Goal: Information Seeking & Learning: Compare options

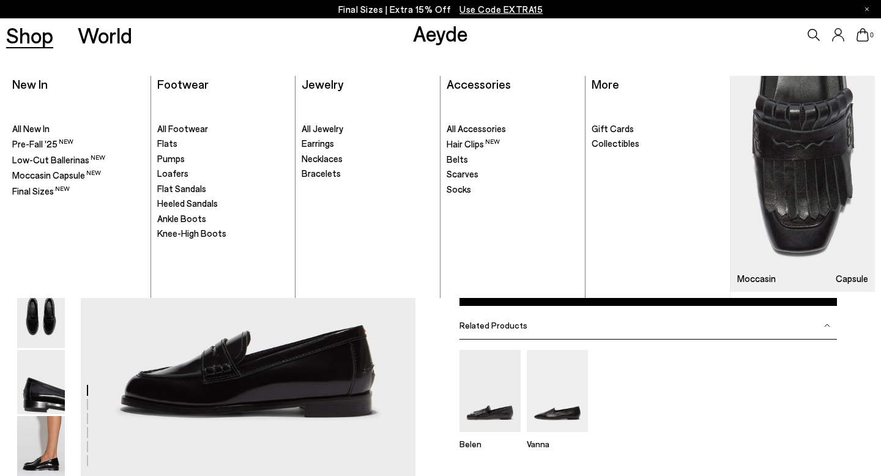
click at [31, 42] on link "Shop" at bounding box center [29, 34] width 47 height 21
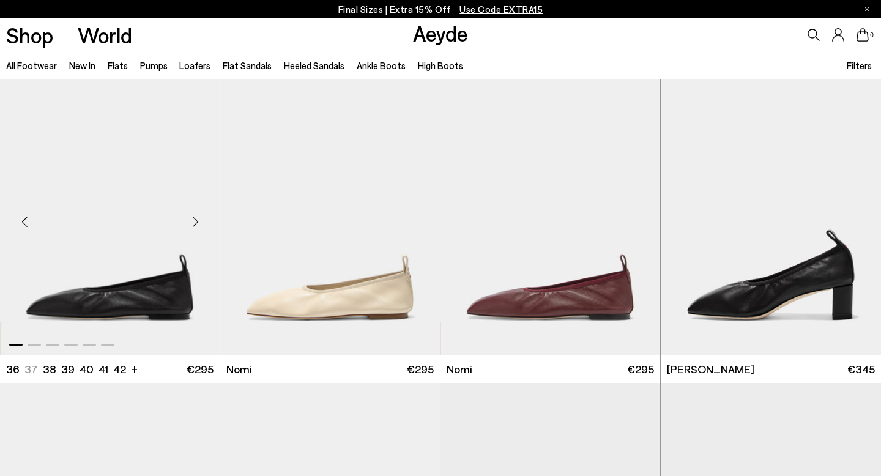
click at [194, 221] on div "Next slide" at bounding box center [195, 222] width 37 height 37
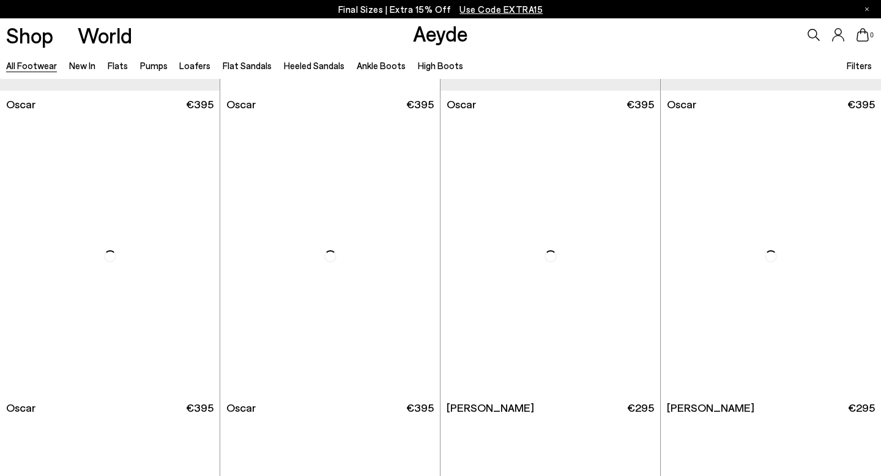
scroll to position [2109, 0]
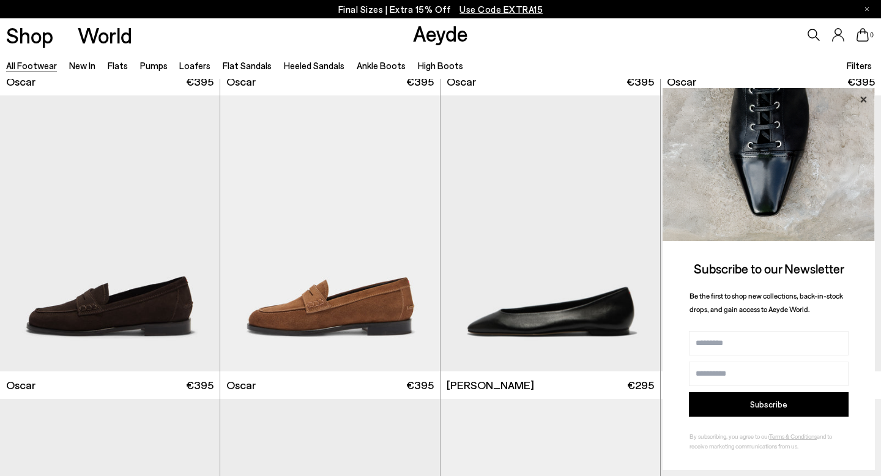
click at [866, 100] on icon at bounding box center [863, 100] width 16 height 16
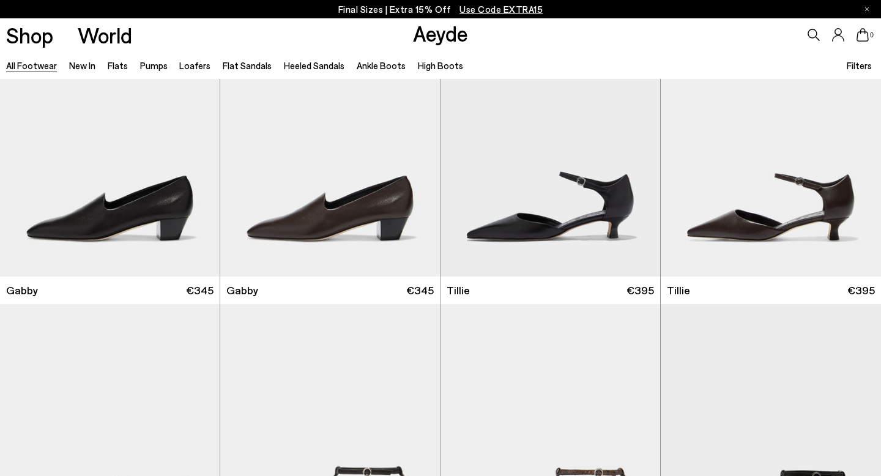
scroll to position [3115, 0]
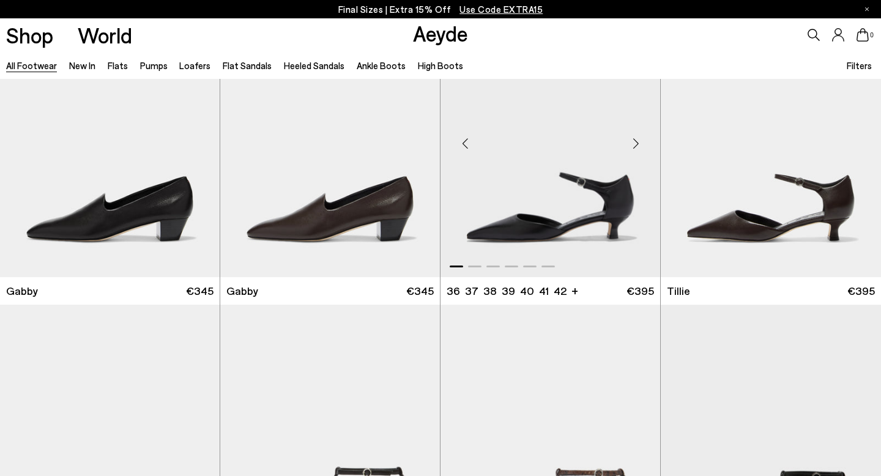
click at [635, 146] on div "Next slide" at bounding box center [635, 143] width 37 height 37
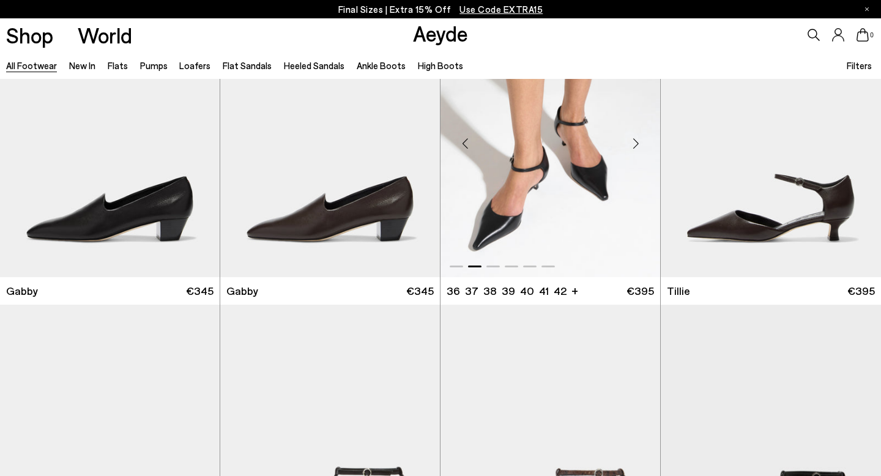
click at [635, 146] on div "Next slide" at bounding box center [635, 143] width 37 height 37
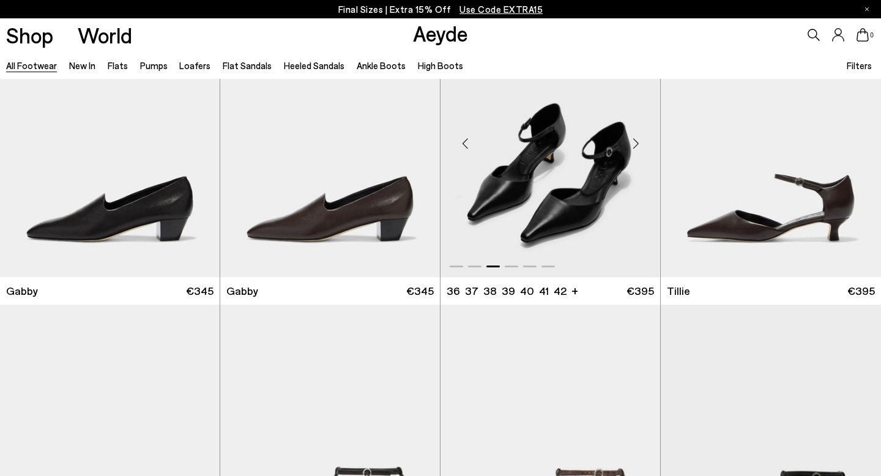
click at [635, 146] on div "Next slide" at bounding box center [635, 143] width 37 height 37
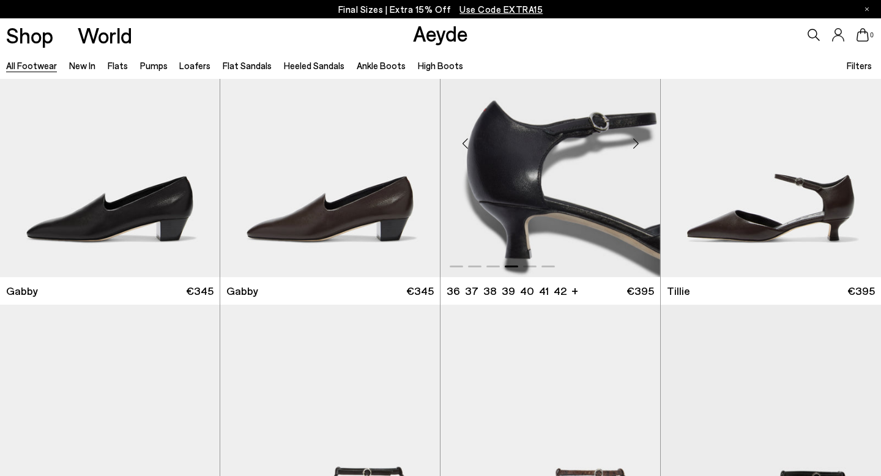
click at [635, 146] on div "Next slide" at bounding box center [635, 143] width 37 height 37
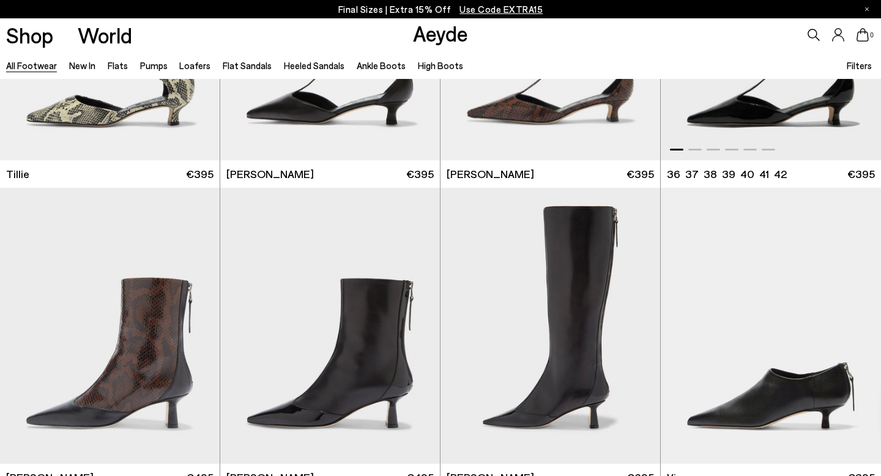
scroll to position [3639, 0]
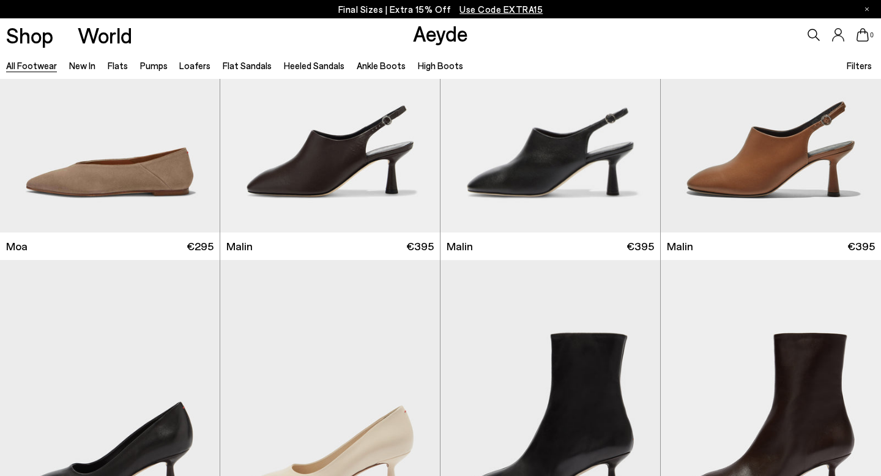
scroll to position [5786, 0]
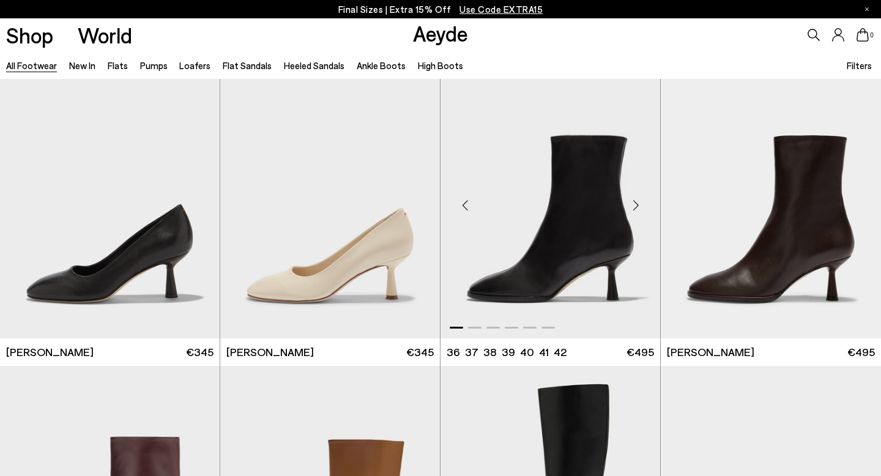
click at [636, 198] on div "Next slide" at bounding box center [635, 205] width 37 height 37
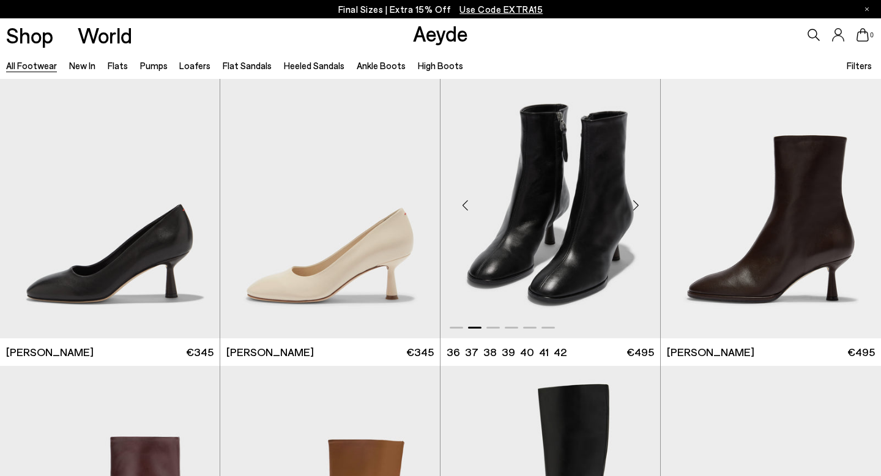
click at [635, 198] on div "Next slide" at bounding box center [635, 205] width 37 height 37
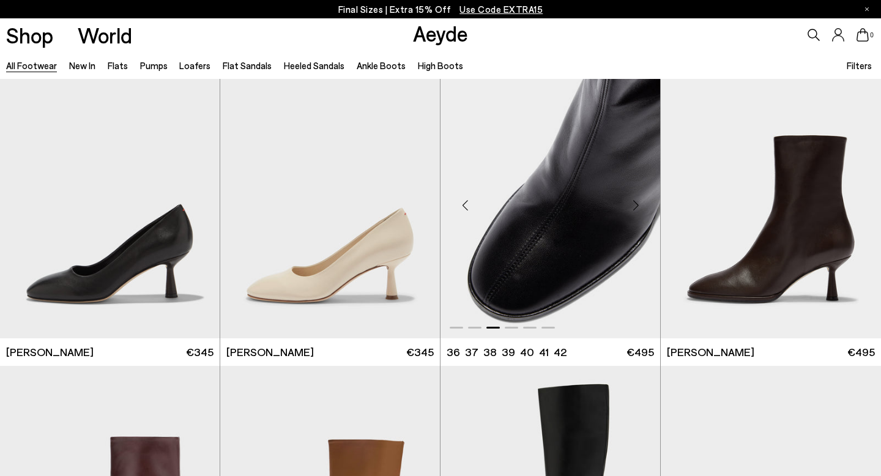
click at [634, 198] on div "Next slide" at bounding box center [635, 205] width 37 height 37
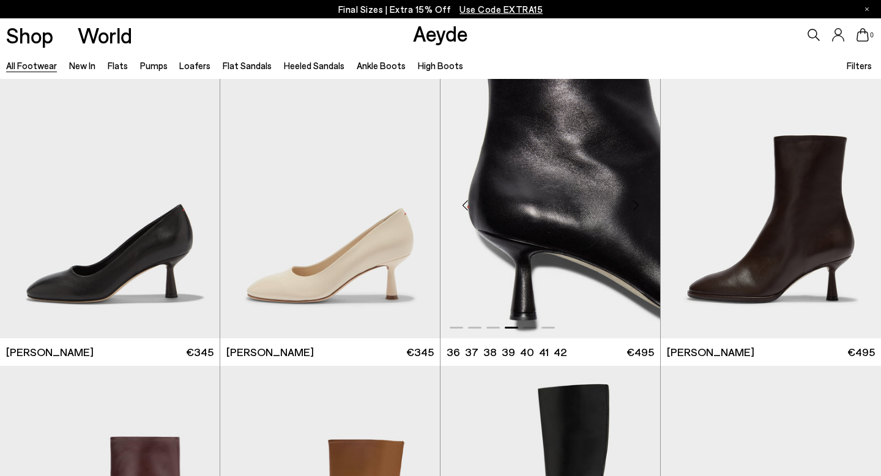
click at [633, 198] on div "Next slide" at bounding box center [635, 205] width 37 height 37
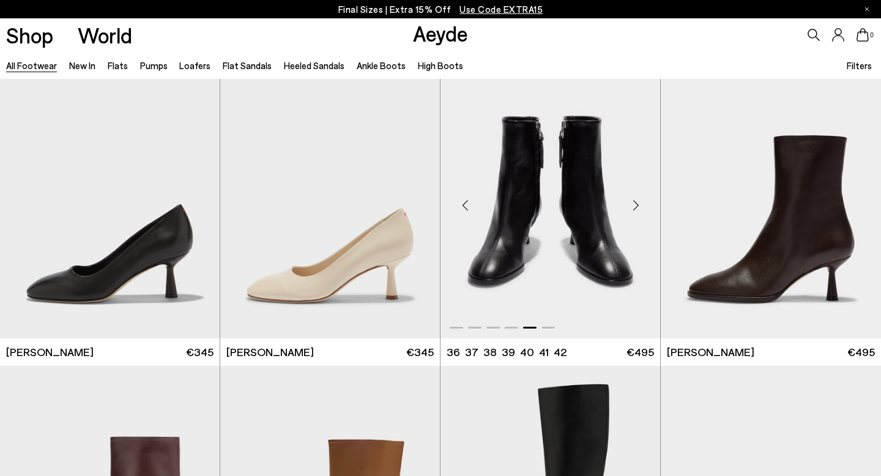
click at [633, 198] on div "Next slide" at bounding box center [635, 205] width 37 height 37
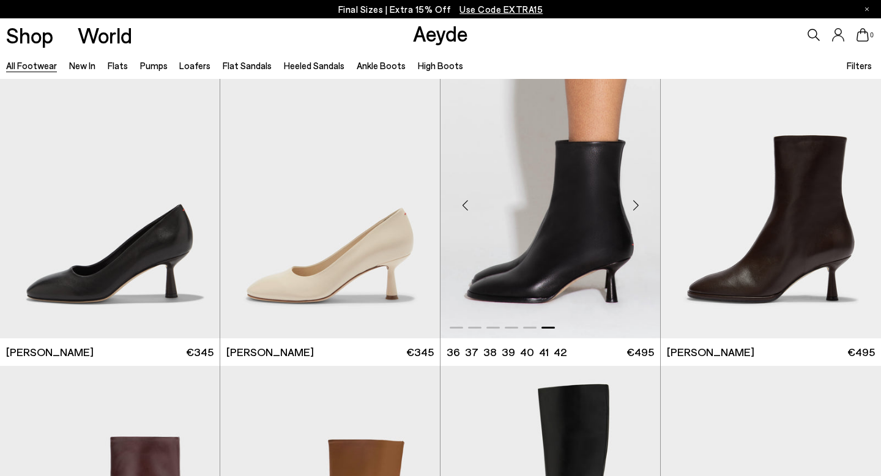
click at [633, 198] on div "Next slide" at bounding box center [635, 205] width 37 height 37
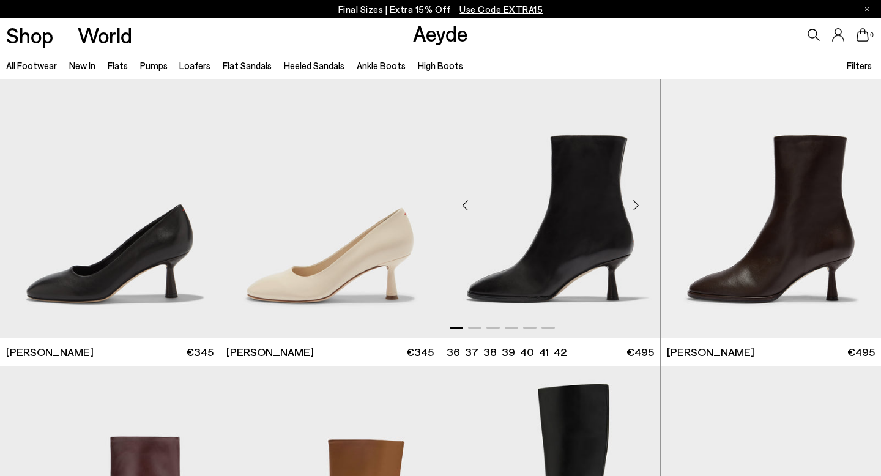
click at [633, 198] on div "Next slide" at bounding box center [635, 205] width 37 height 37
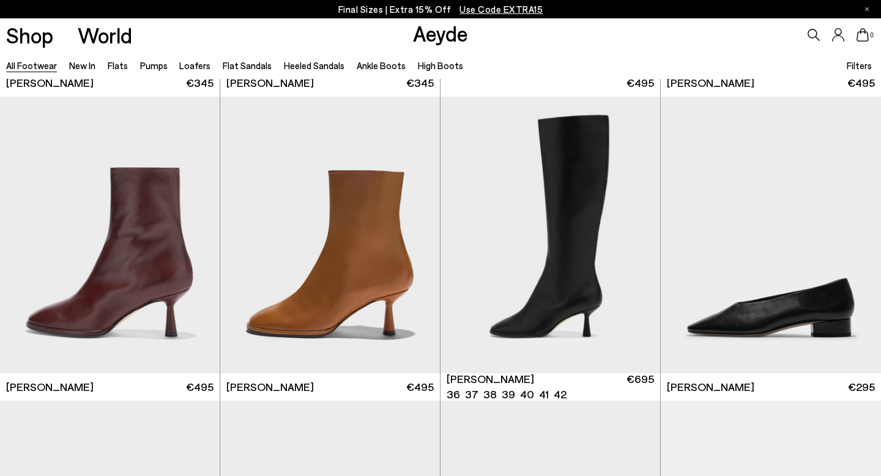
scroll to position [6055, 0]
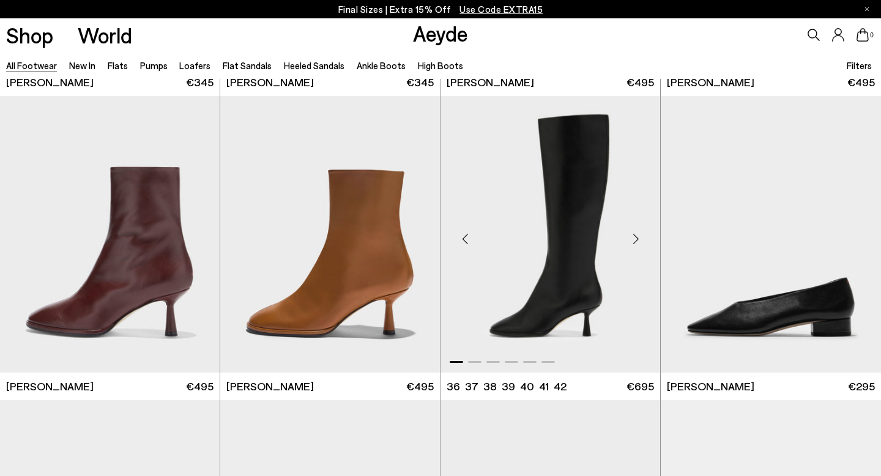
click at [634, 238] on div "Next slide" at bounding box center [635, 239] width 37 height 37
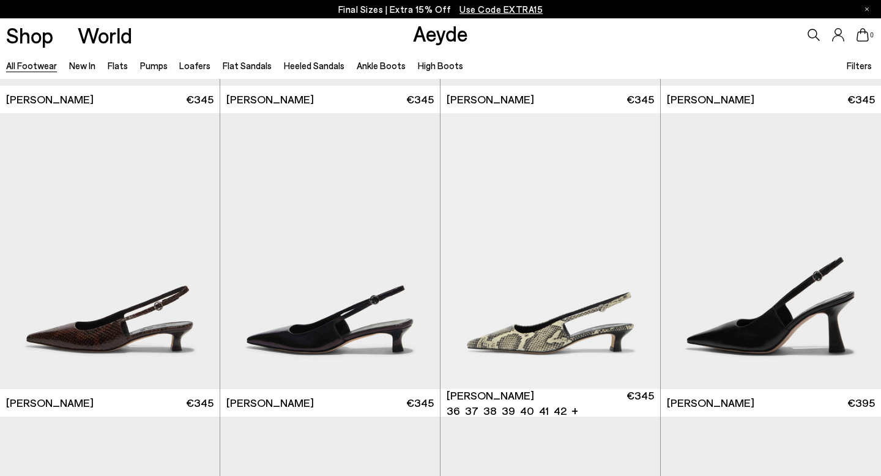
scroll to position [8171, 0]
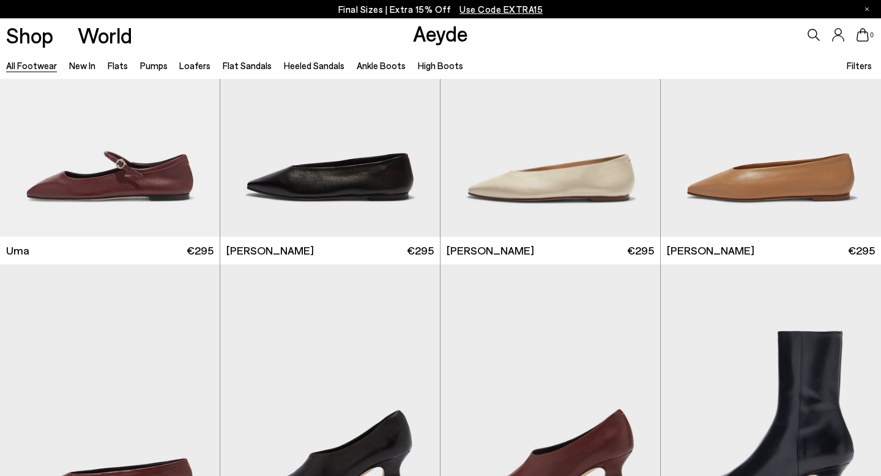
scroll to position [9719, 0]
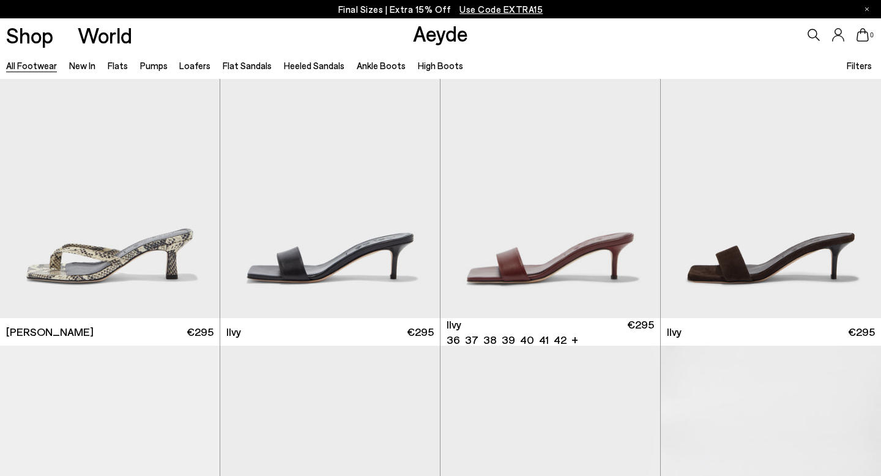
scroll to position [13379, 0]
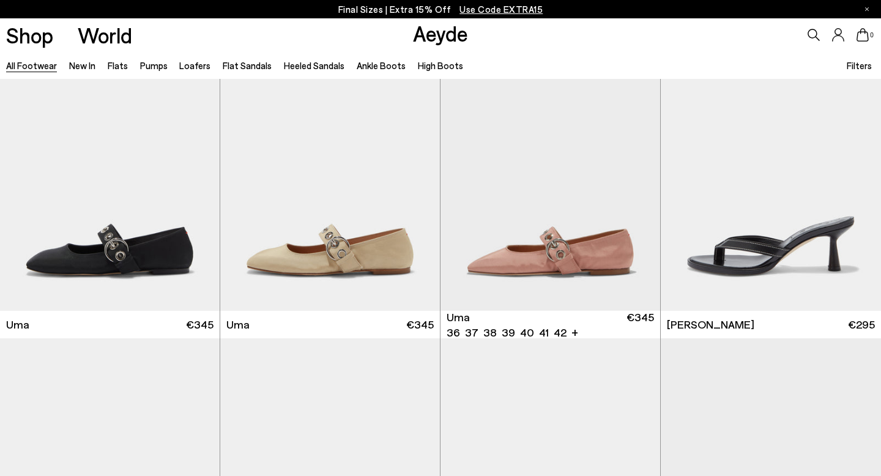
scroll to position [13668, 0]
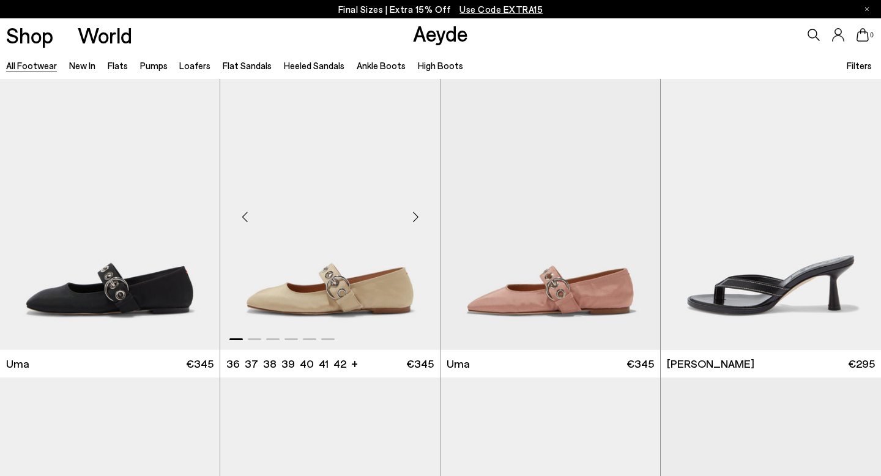
click at [412, 219] on div "Next slide" at bounding box center [415, 217] width 37 height 37
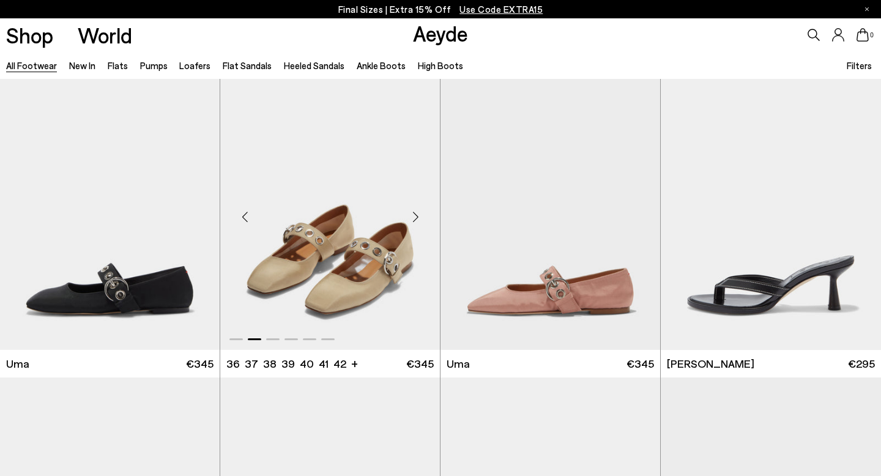
click at [412, 218] on div "Next slide" at bounding box center [415, 217] width 37 height 37
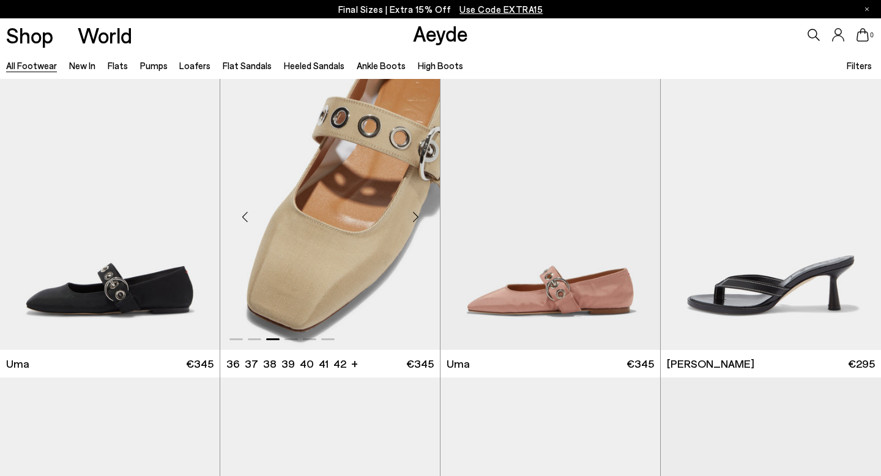
click at [412, 218] on div "Next slide" at bounding box center [415, 217] width 37 height 37
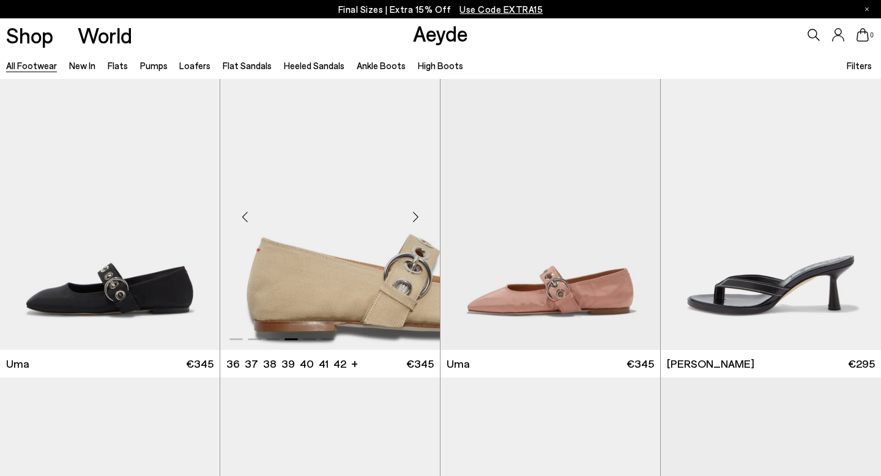
click at [412, 218] on div "Next slide" at bounding box center [415, 217] width 37 height 37
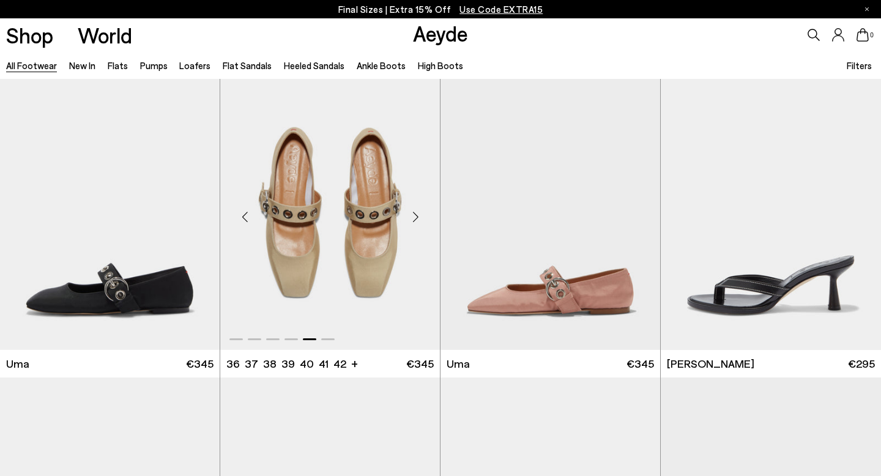
click at [412, 218] on div "Next slide" at bounding box center [415, 217] width 37 height 37
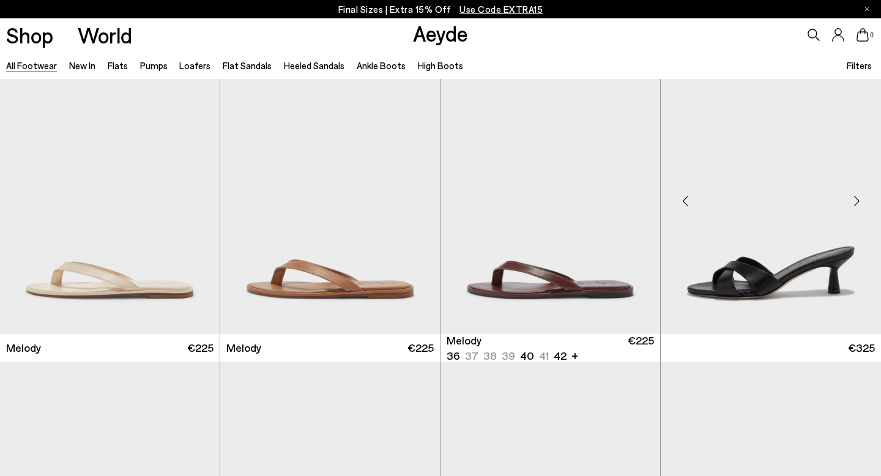
scroll to position [14236, 0]
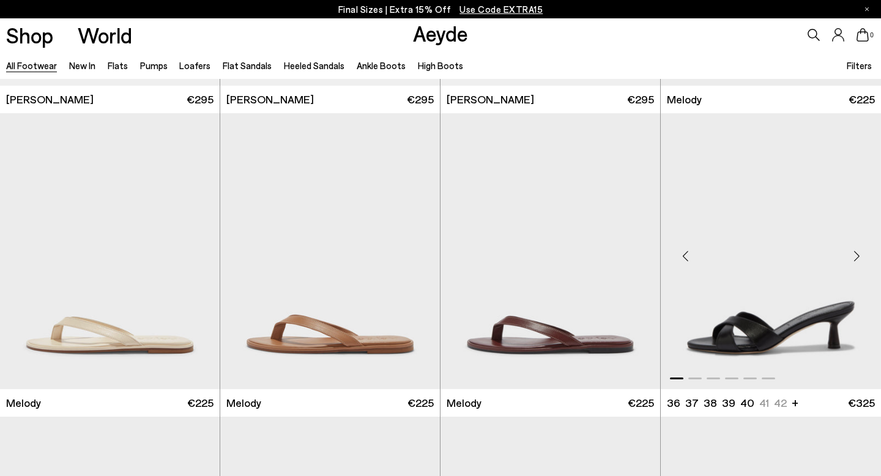
click at [858, 256] on div "Next slide" at bounding box center [856, 255] width 37 height 37
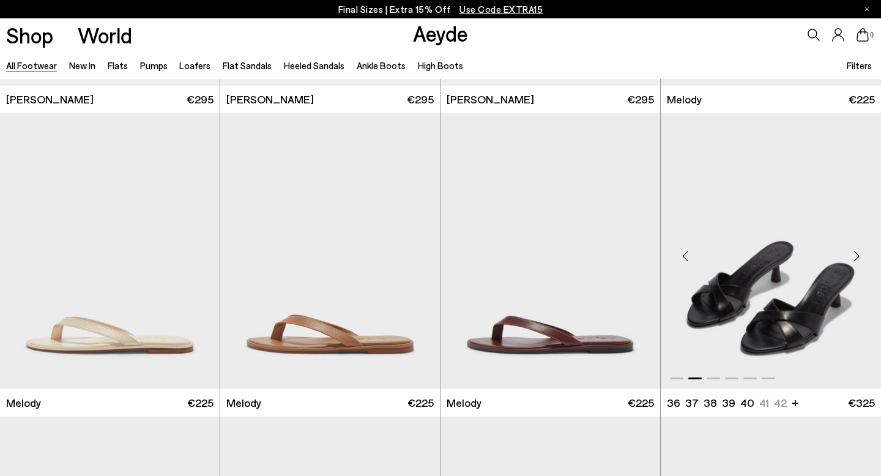
click at [858, 256] on div "Next slide" at bounding box center [856, 255] width 37 height 37
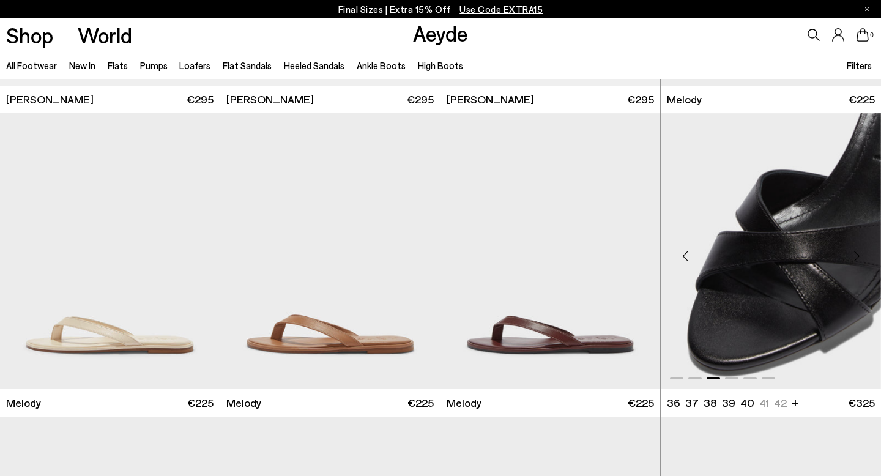
click at [858, 255] on div "Next slide" at bounding box center [856, 255] width 37 height 37
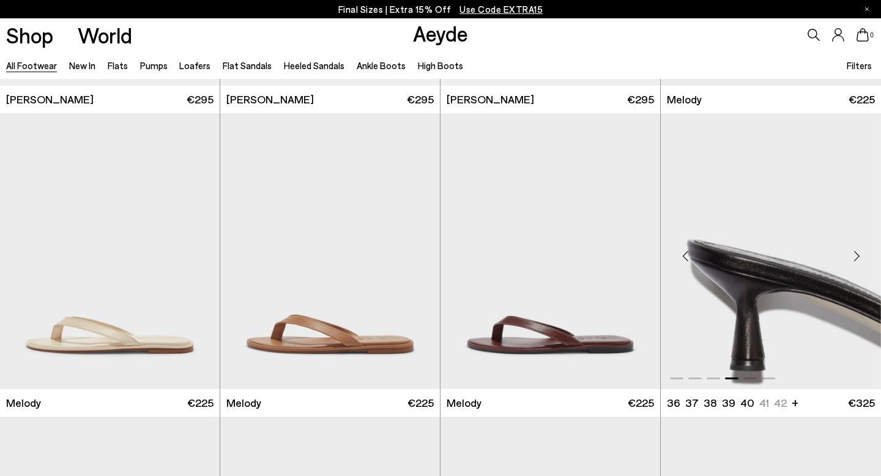
click at [858, 255] on div "Next slide" at bounding box center [856, 255] width 37 height 37
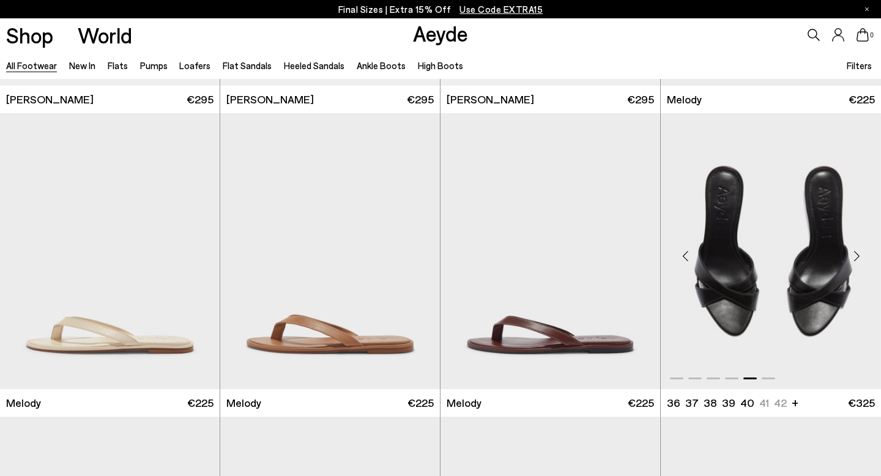
click at [858, 255] on div "Next slide" at bounding box center [856, 255] width 37 height 37
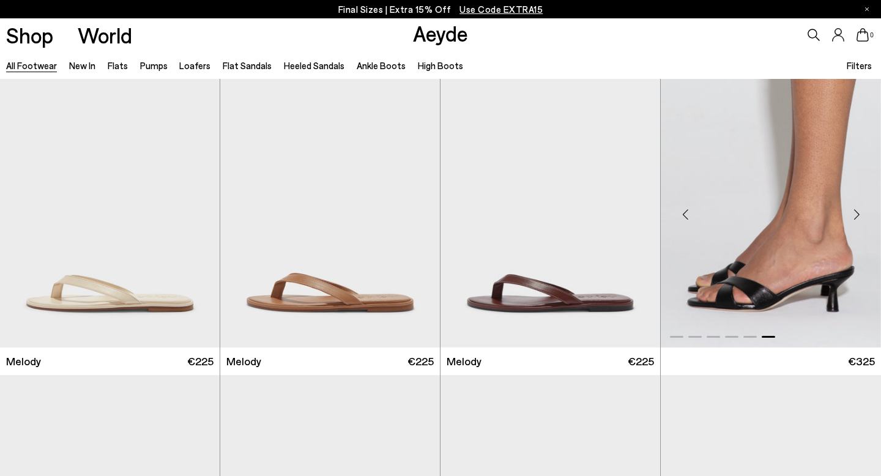
scroll to position [14584, 0]
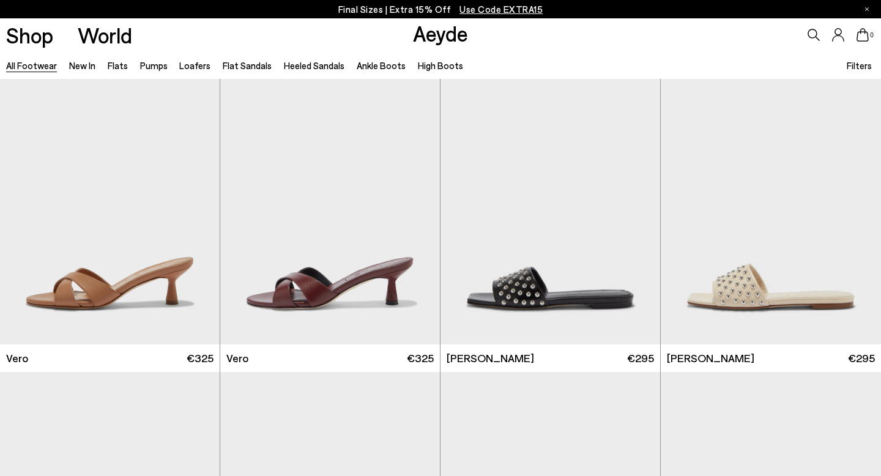
scroll to position [15502, 0]
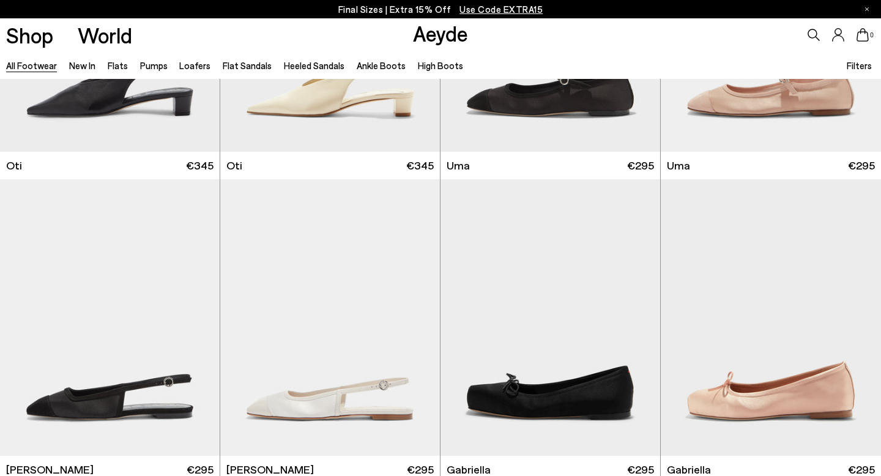
scroll to position [18623, 0]
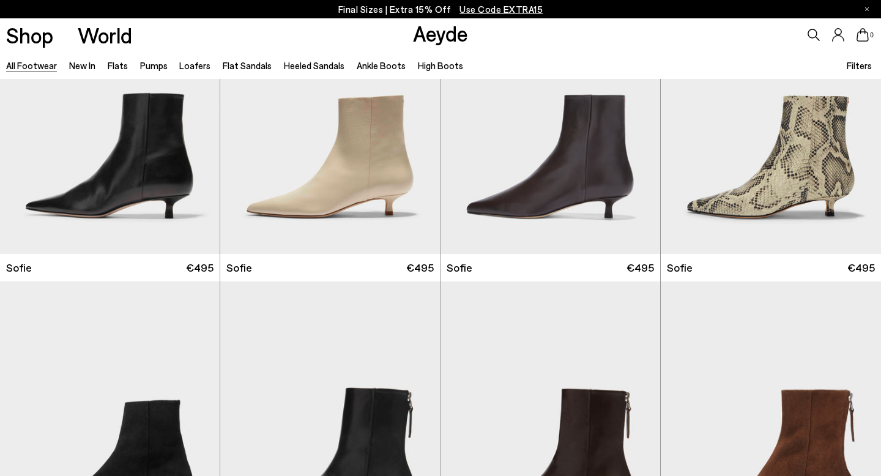
scroll to position [18788, 0]
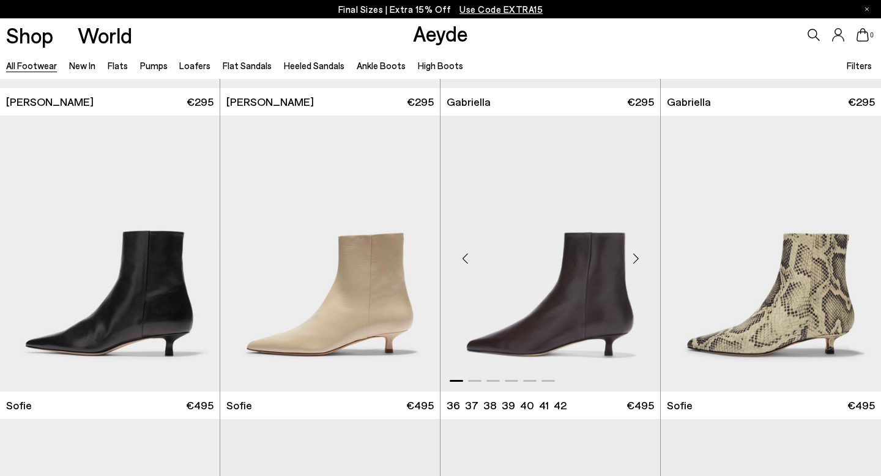
click at [632, 258] on div "Next slide" at bounding box center [635, 258] width 37 height 37
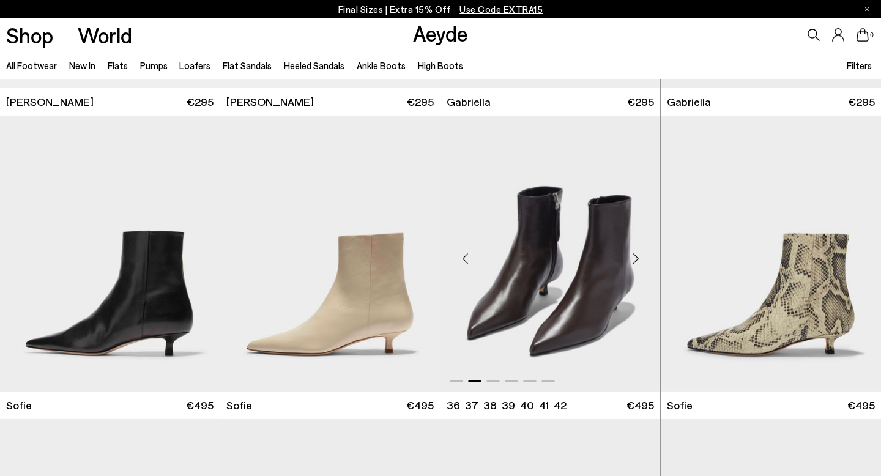
click at [634, 258] on div "Next slide" at bounding box center [635, 258] width 37 height 37
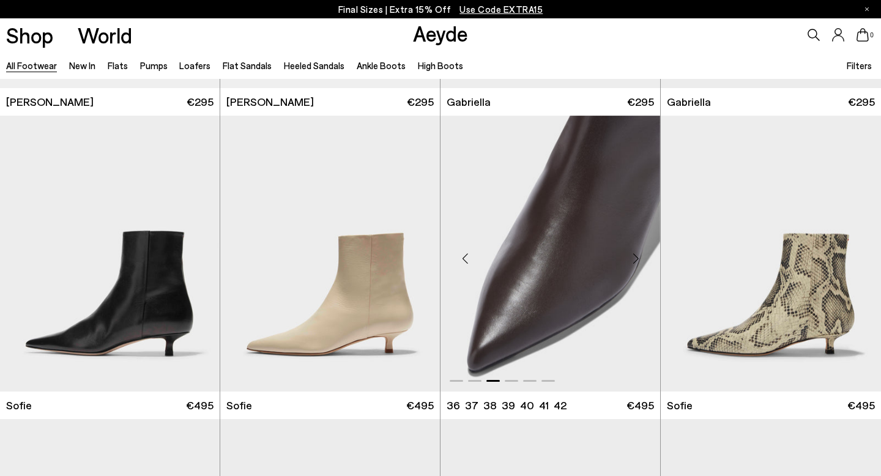
click at [634, 258] on div "Next slide" at bounding box center [635, 258] width 37 height 37
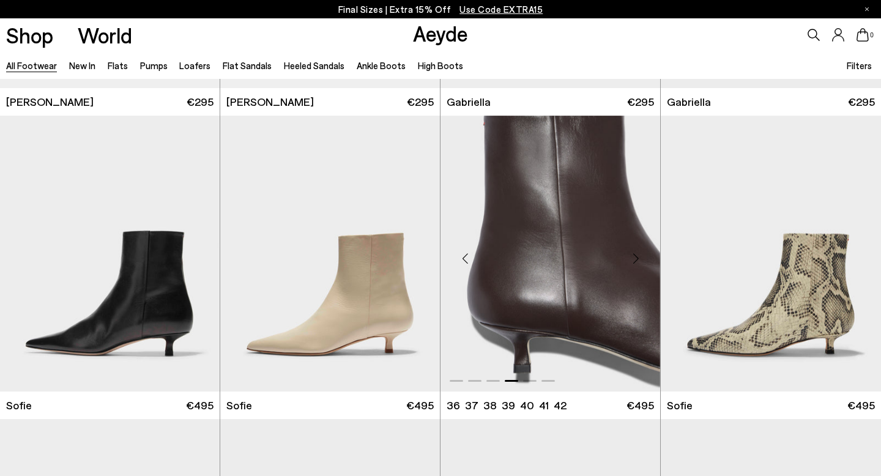
click at [634, 258] on div "Next slide" at bounding box center [635, 258] width 37 height 37
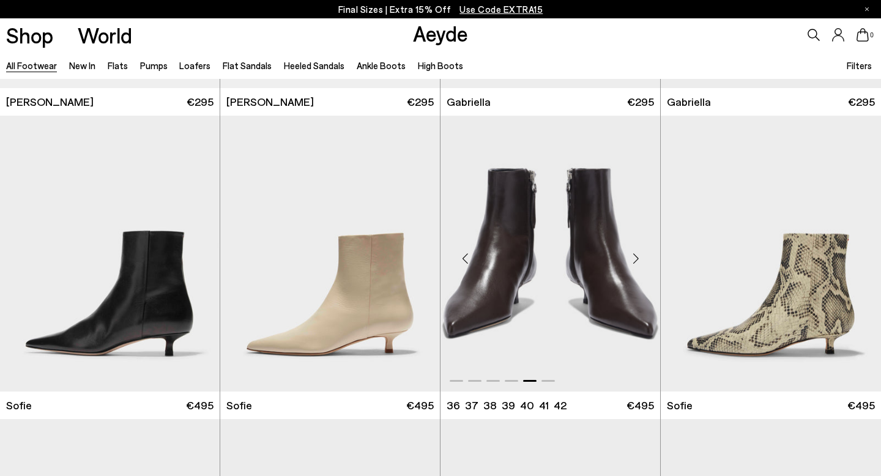
click at [635, 258] on div "Next slide" at bounding box center [635, 258] width 37 height 37
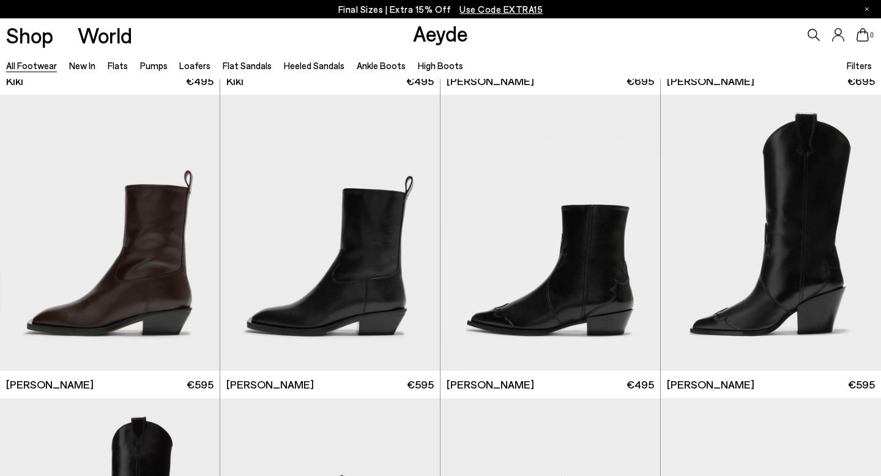
scroll to position [20030, 0]
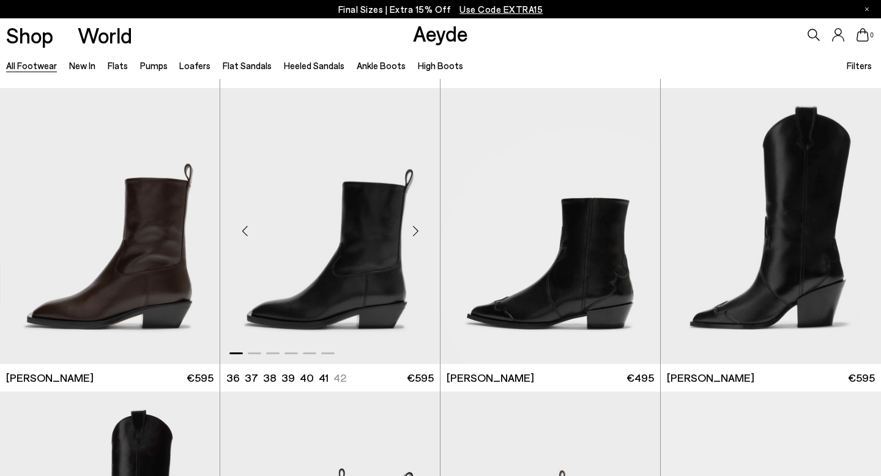
click at [414, 232] on div "Next slide" at bounding box center [415, 231] width 37 height 37
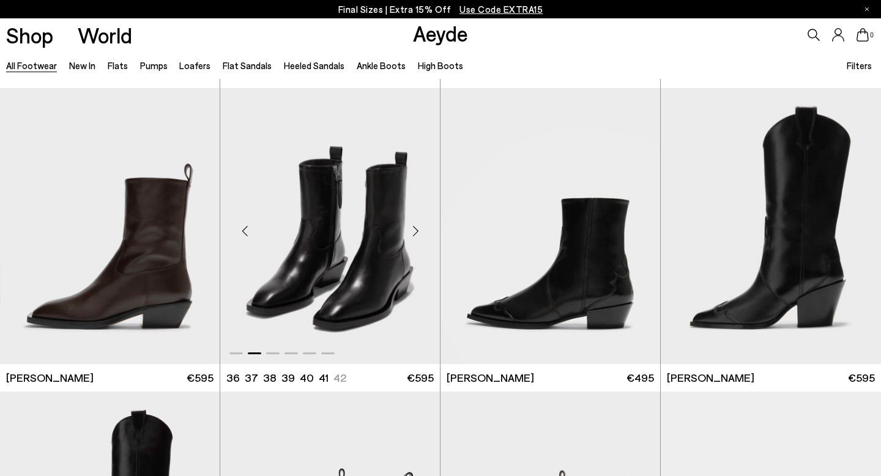
click at [414, 232] on div "Next slide" at bounding box center [415, 231] width 37 height 37
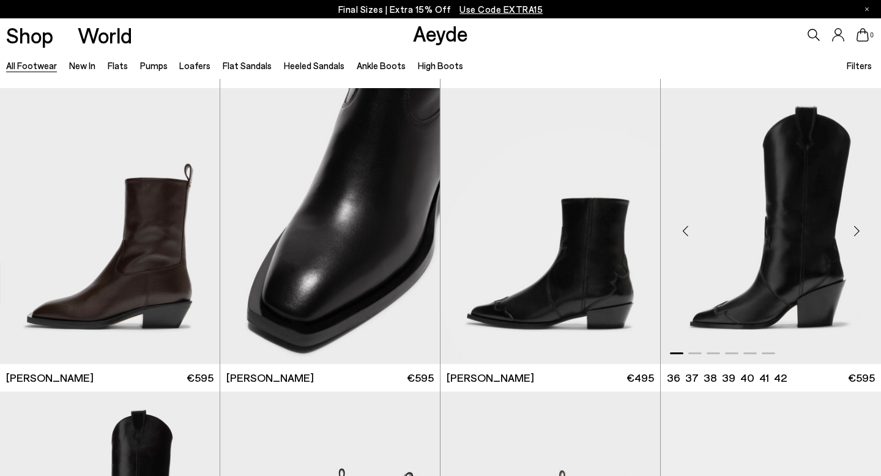
click at [854, 231] on div "Next slide" at bounding box center [856, 231] width 37 height 37
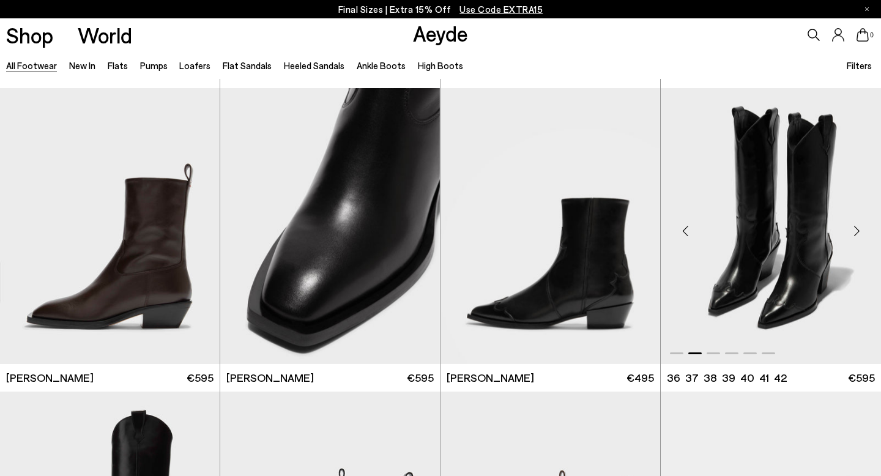
click at [854, 231] on div "Next slide" at bounding box center [856, 231] width 37 height 37
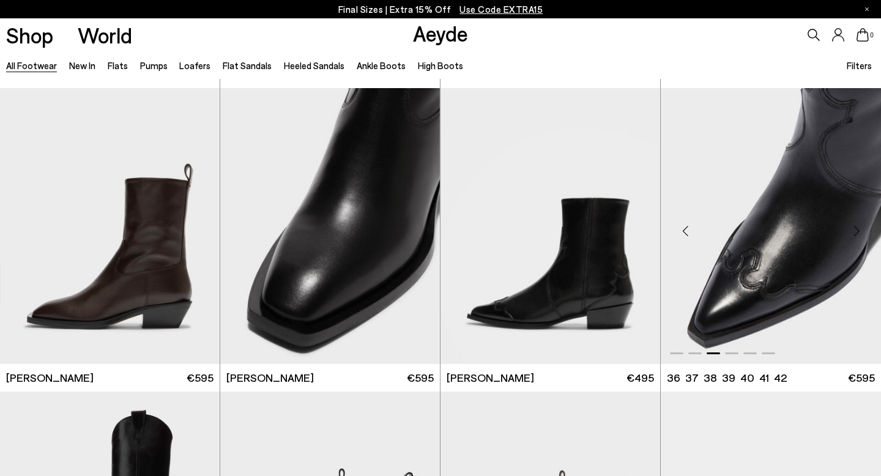
click at [854, 231] on div "Next slide" at bounding box center [856, 231] width 37 height 37
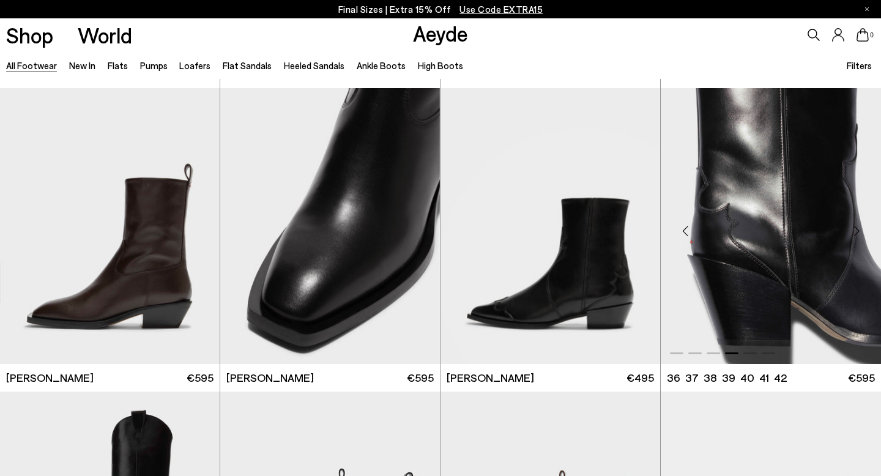
click at [854, 231] on div "Next slide" at bounding box center [856, 231] width 37 height 37
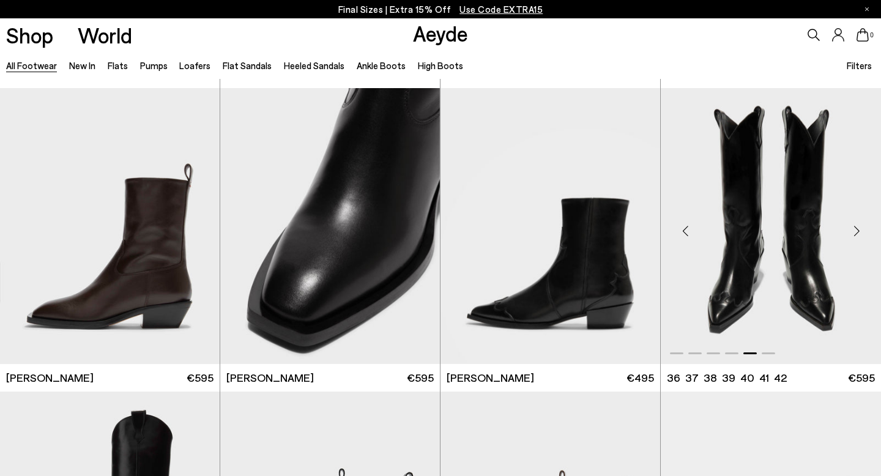
click at [854, 231] on div "Next slide" at bounding box center [856, 231] width 37 height 37
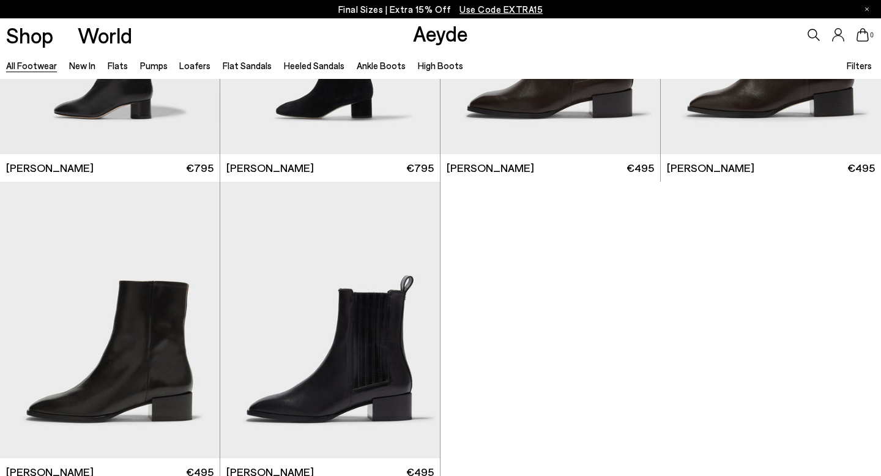
scroll to position [20990, 0]
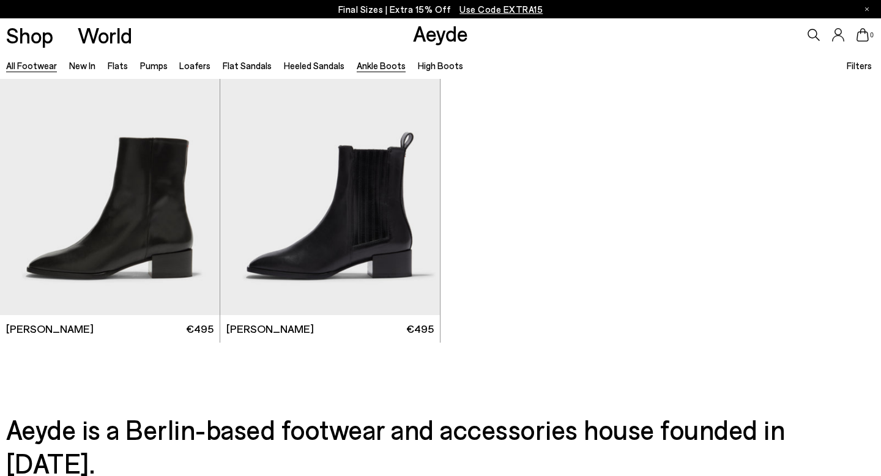
click at [382, 63] on link "Ankle Boots" at bounding box center [381, 65] width 49 height 11
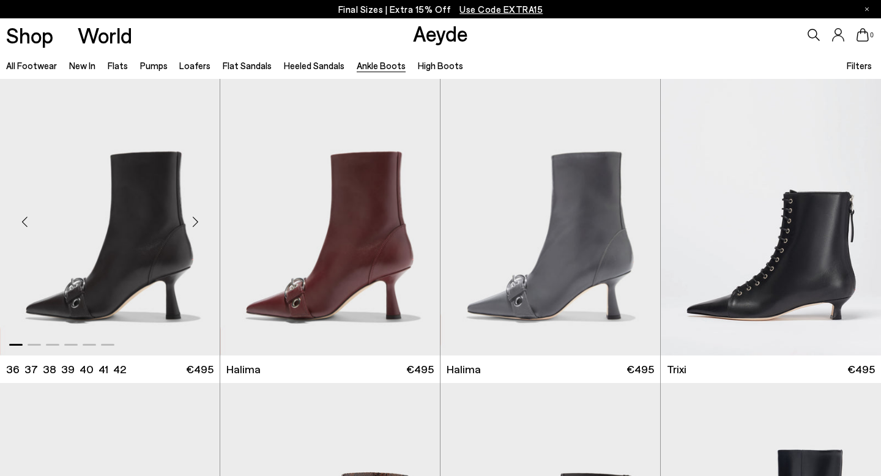
click at [197, 220] on div "Next slide" at bounding box center [195, 222] width 37 height 37
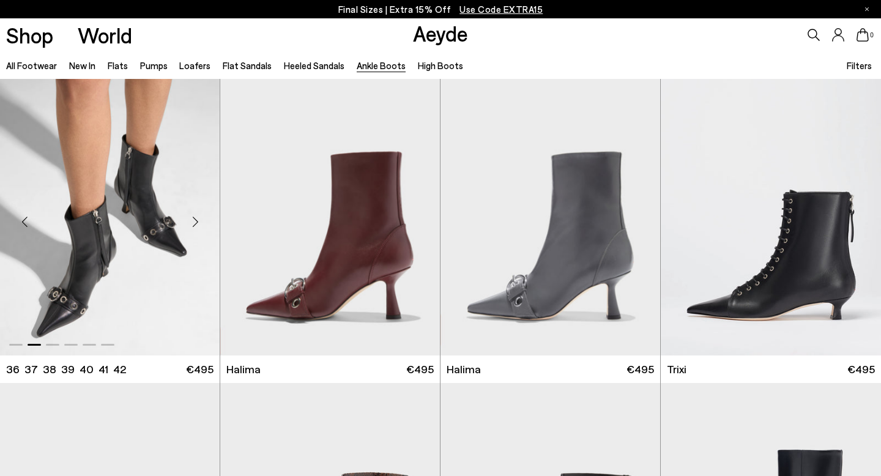
click at [197, 220] on div "Next slide" at bounding box center [195, 222] width 37 height 37
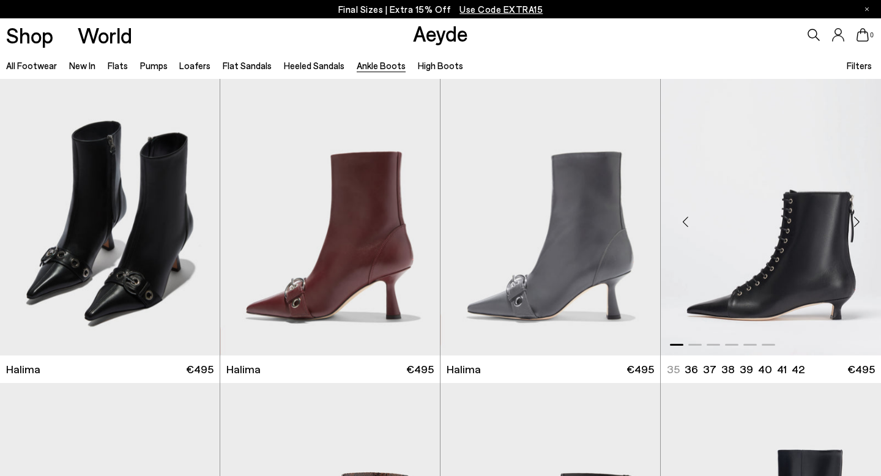
click at [853, 222] on div "Next slide" at bounding box center [856, 222] width 37 height 37
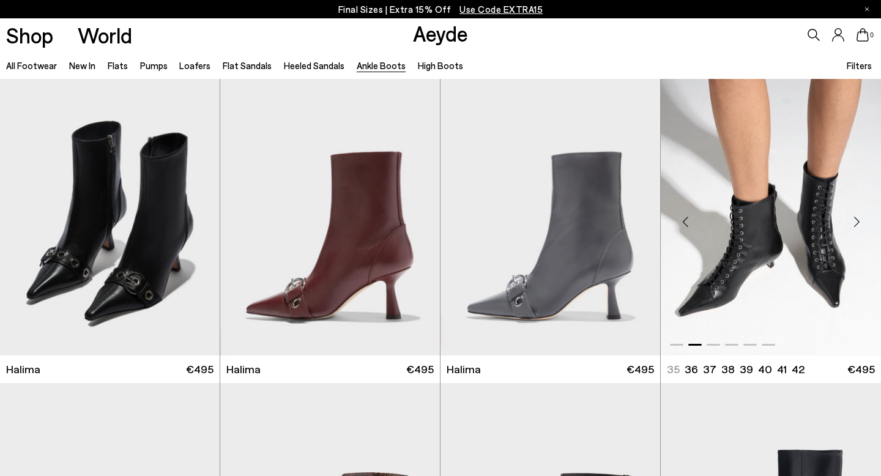
click at [853, 222] on div "Next slide" at bounding box center [856, 222] width 37 height 37
